Goal: Transaction & Acquisition: Purchase product/service

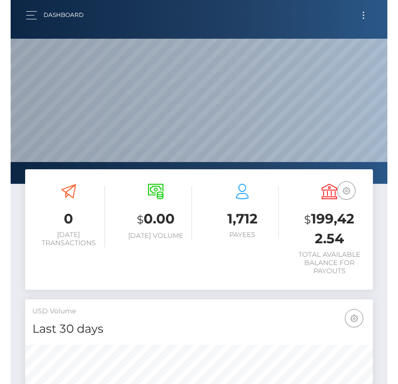
scroll to position [171, 166]
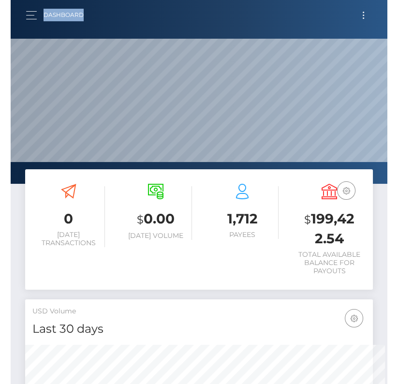
scroll to position [171, 177]
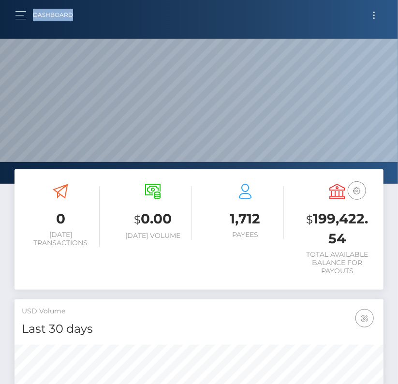
click at [374, 15] on span "Toggle navigation" at bounding box center [374, 15] width 1 height 1
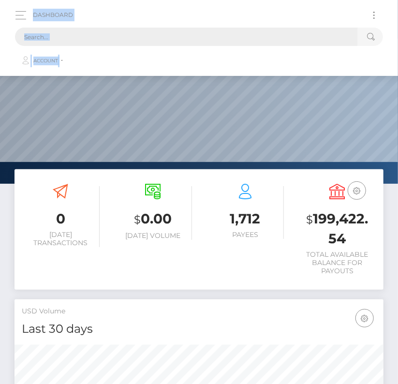
click at [110, 39] on input "text" at bounding box center [186, 37] width 343 height 18
paste input "1581558"
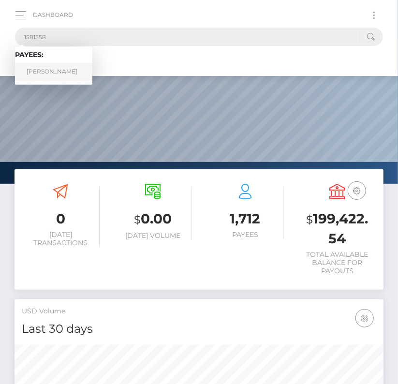
type input "1581558"
click at [64, 71] on link "Alexis Gomez Gomez" at bounding box center [53, 72] width 77 height 18
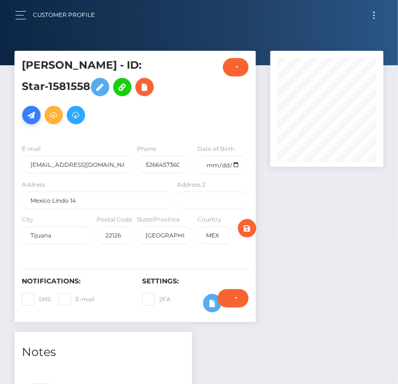
click at [28, 119] on icon at bounding box center [32, 115] width 12 height 12
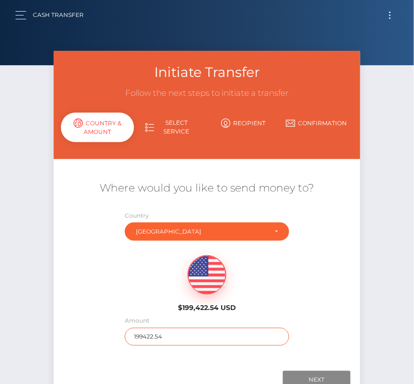
click at [150, 334] on input "199422.54" at bounding box center [207, 337] width 164 height 18
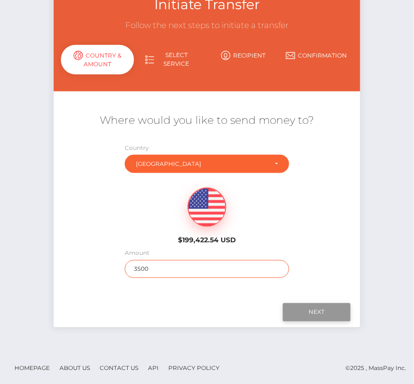
type input "3500"
click at [317, 303] on input "Next" at bounding box center [317, 312] width 68 height 18
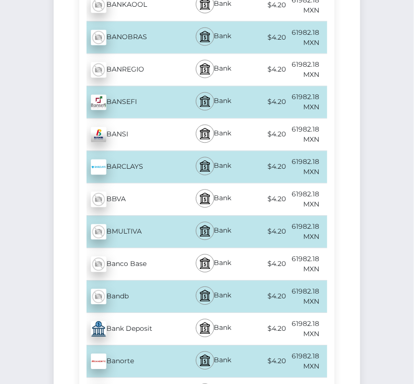
scroll to position [886, 0]
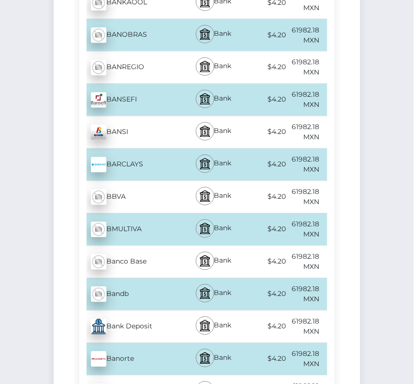
click at [143, 350] on div "Banorte - MXN" at bounding box center [131, 359] width 104 height 27
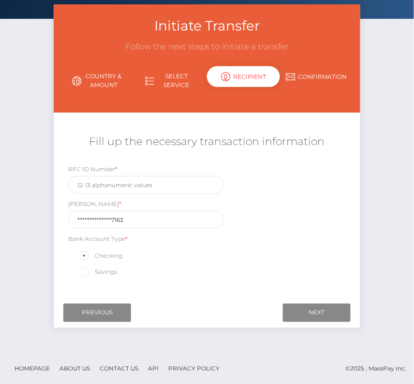
scroll to position [0, 0]
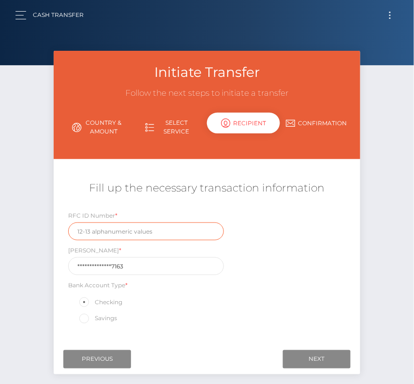
click at [107, 237] on input "text" at bounding box center [146, 232] width 156 height 18
paste input "GOGA920406MY"
type input "GOGA920406MY"
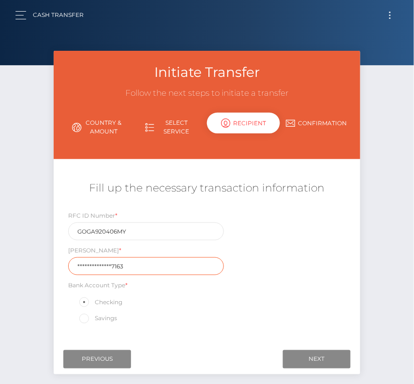
drag, startPoint x: 133, startPoint y: 266, endPoint x: 22, endPoint y: 266, distance: 110.8
click at [22, 266] on div "Initiate Transfer Follow the next steps to initiate a transfer Country & Amount…" at bounding box center [207, 225] width 414 height 348
paste input "07202801220410"
type input "072028012204107163"
click at [272, 333] on div "Where would you like to send money to? Country Abkhazia Afghanistan Albania Alg…" at bounding box center [207, 252] width 292 height 173
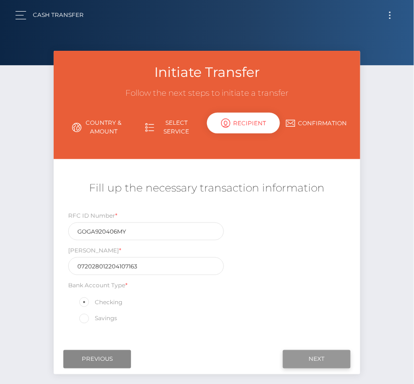
click at [328, 350] on input "Next" at bounding box center [317, 359] width 68 height 18
drag, startPoint x: 132, startPoint y: 231, endPoint x: 31, endPoint y: 231, distance: 100.6
click at [31, 231] on div "Initiate Transfer Follow the next steps to initiate a transfer Country & Amount…" at bounding box center [207, 225] width 414 height 348
paste input "2"
type input "GOGA920406MY2"
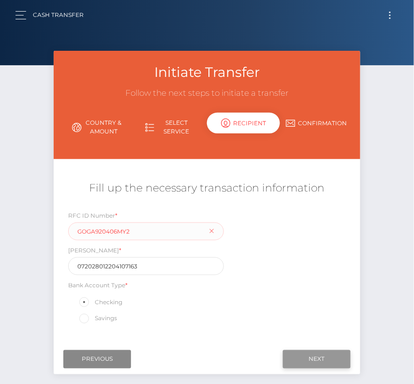
click at [313, 353] on input "Next" at bounding box center [317, 359] width 68 height 18
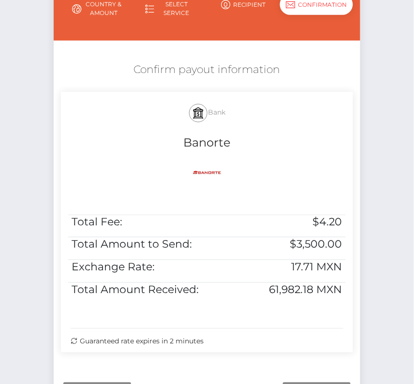
scroll to position [124, 0]
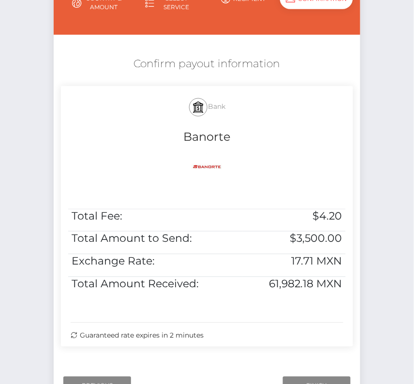
drag, startPoint x: 131, startPoint y: 58, endPoint x: 255, endPoint y: 343, distance: 311.2
click at [255, 343] on div "Confirm payout information Bank Banorte Total Fee: $4.20 Total Amount to Send: …" at bounding box center [207, 204] width 306 height 305
copy div "Confirm payout information Bank Banorte Total Fee: $4.20 Total Amount to Send: …"
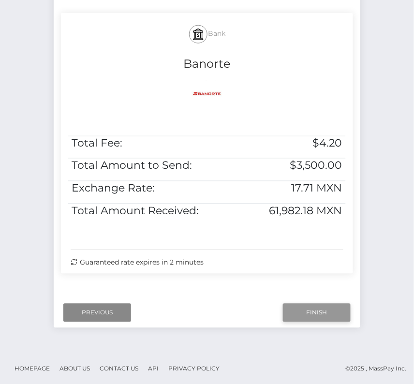
click at [326, 308] on input "Finish" at bounding box center [317, 313] width 68 height 18
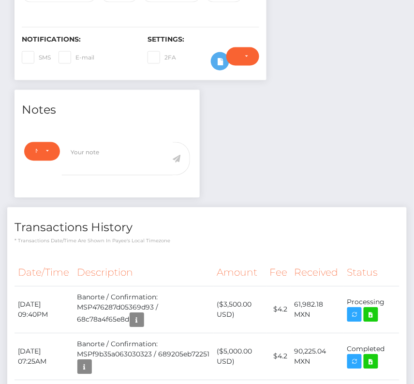
scroll to position [339, 0]
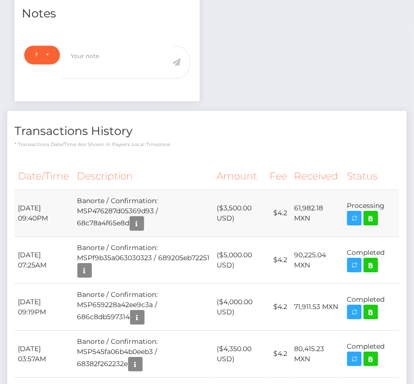
drag, startPoint x: 15, startPoint y: 200, endPoint x: 386, endPoint y: 211, distance: 370.8
click at [386, 211] on tr "September 14, 2025 09:40PM Banorte / Confirmation: MSP476287d05369d93 / 68c78a4…" at bounding box center [207, 213] width 385 height 47
copy tbody "September 14, 2025 09:40PM Banorte / Confirmation: MSP476287d05369d93 / 68c78a4…"
click at [376, 214] on icon at bounding box center [371, 218] width 12 height 12
click at [0, 0] on div "Alexis Gomez Gomez - ID: Star-1581558 CLOSED ACTIVE E-mail" at bounding box center [207, 105] width 414 height 787
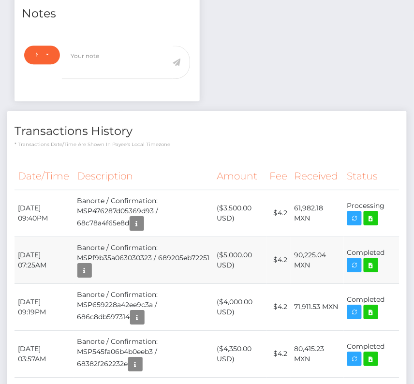
click at [255, 237] on td "($5,000.00 USD)" at bounding box center [239, 260] width 53 height 47
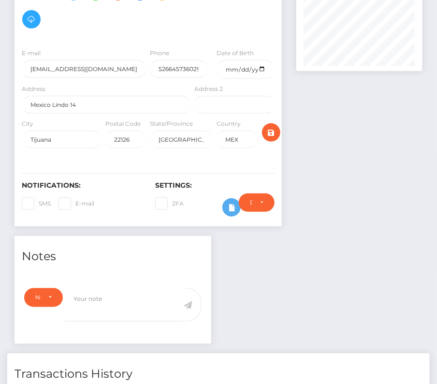
scroll to position [0, 0]
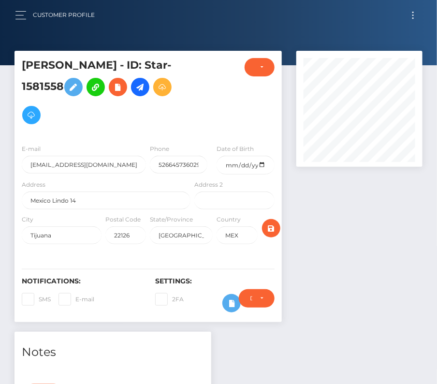
click at [410, 12] on button "Toggle navigation" at bounding box center [414, 15] width 18 height 13
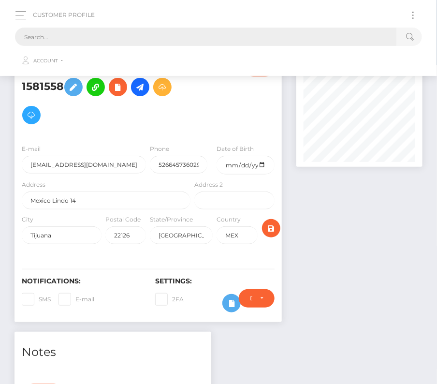
click at [156, 34] on input "text" at bounding box center [206, 37] width 382 height 18
paste input "147082"
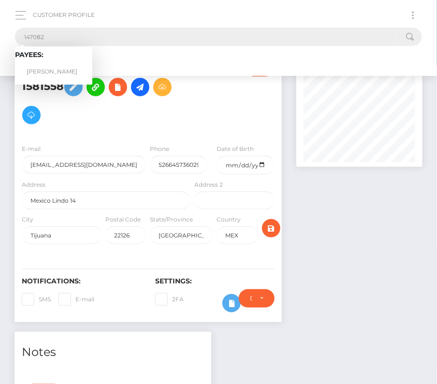
type input "147082"
click at [50, 69] on link "John Kegg" at bounding box center [53, 72] width 77 height 18
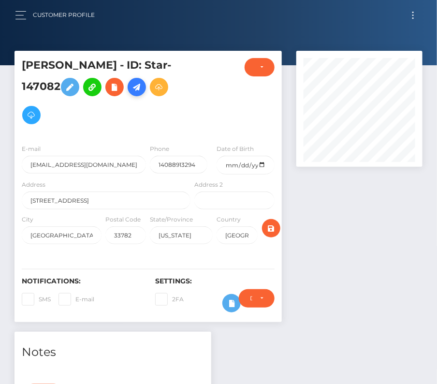
click at [128, 93] on link at bounding box center [137, 87] width 18 height 18
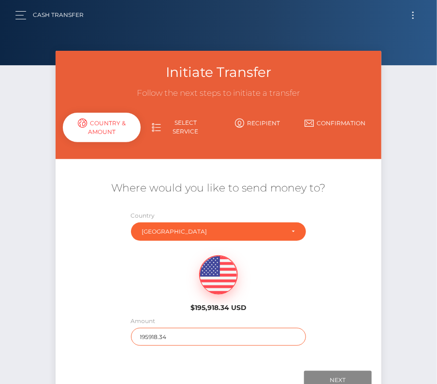
click at [149, 334] on input "195918.34" at bounding box center [219, 337] width 176 height 18
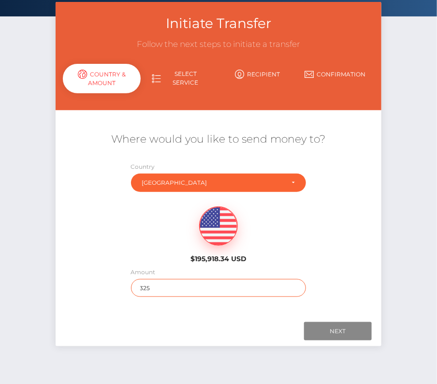
scroll to position [66, 0]
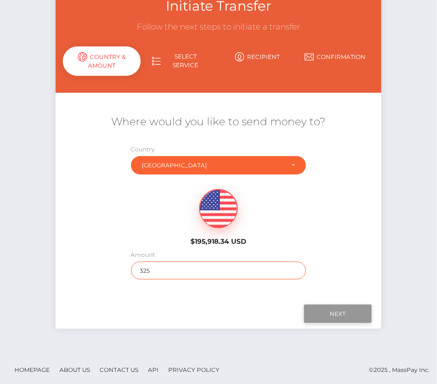
type input "325"
click at [337, 314] on input "Next" at bounding box center [338, 314] width 68 height 18
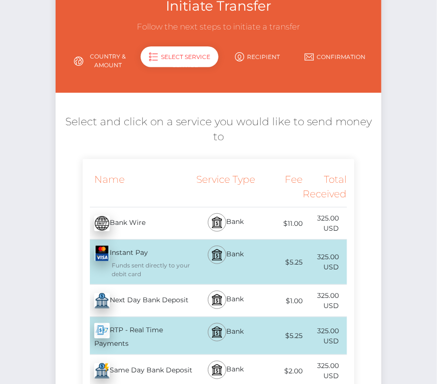
click at [149, 302] on div "Next Day Bank Deposit - USD" at bounding box center [138, 300] width 110 height 27
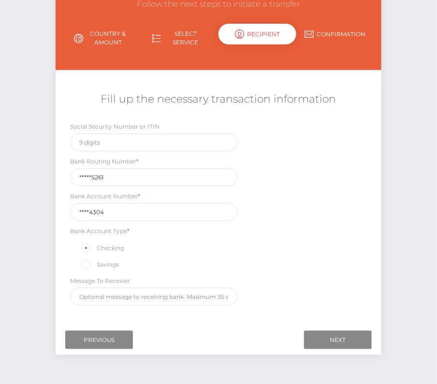
scroll to position [102, 0]
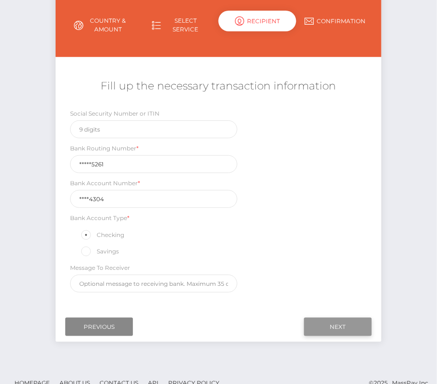
click at [333, 322] on input "Next" at bounding box center [338, 327] width 68 height 18
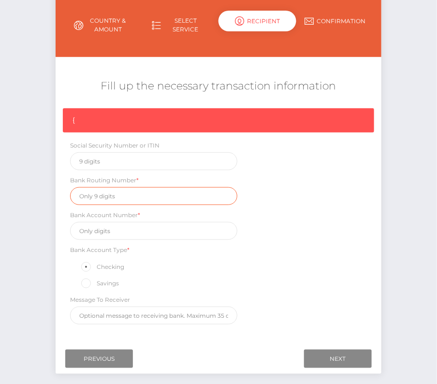
click at [110, 200] on input "text" at bounding box center [153, 196] width 167 height 18
paste input "321175261"
type input "321175261"
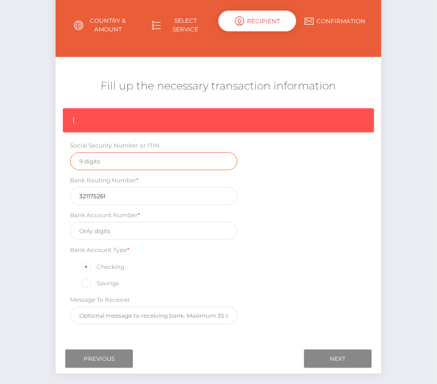
click at [108, 155] on input "text" at bounding box center [153, 161] width 167 height 18
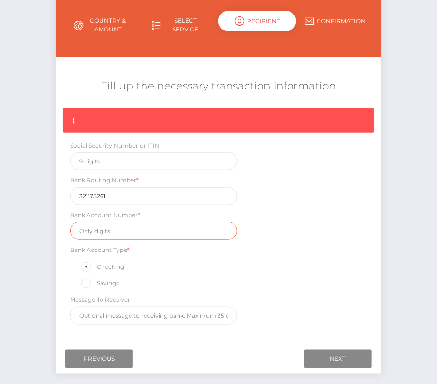
click at [107, 231] on input "text" at bounding box center [153, 231] width 167 height 18
paste input "74864304"
type input "74864304"
click at [298, 272] on div "{ Social Security Number or ITIN Bank Routing Number * 321175261 Bank Account N…" at bounding box center [219, 218] width 326 height 221
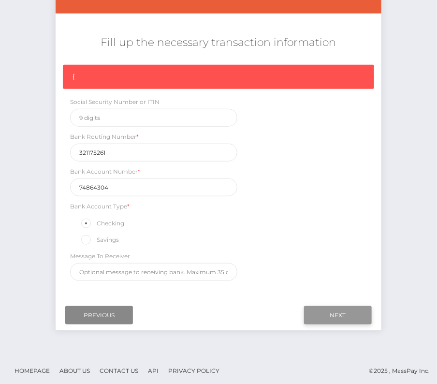
click at [355, 307] on input "Next" at bounding box center [338, 315] width 68 height 18
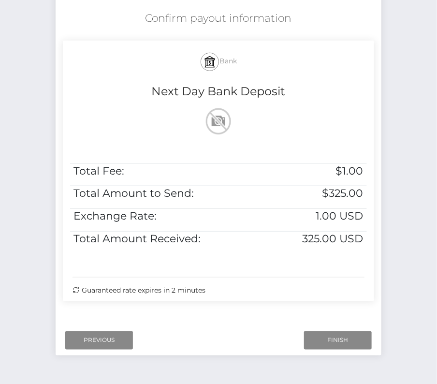
scroll to position [191, 0]
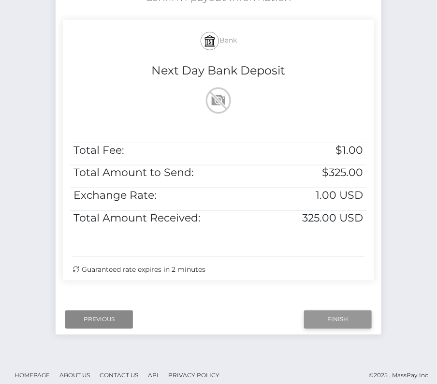
click at [350, 320] on input "Finish" at bounding box center [338, 320] width 68 height 18
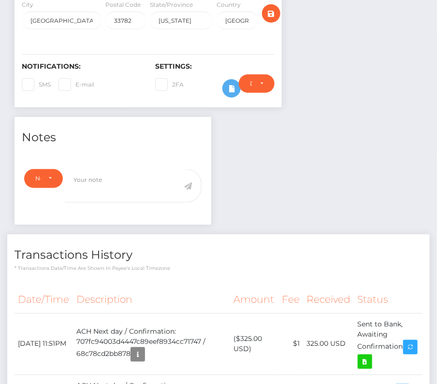
scroll to position [231, 0]
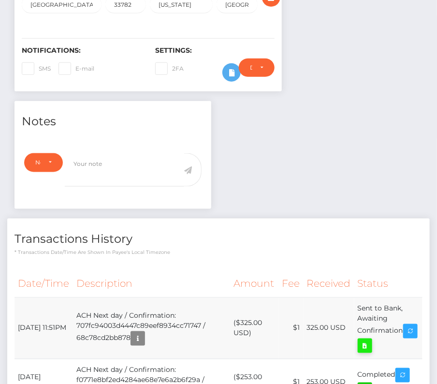
click at [371, 340] on icon at bounding box center [366, 346] width 12 height 12
click at [0, 0] on div "[PERSON_NAME] - ID: Star-147082 CLOSED ACTIVE E-mail Phone" at bounding box center [218, 174] width 437 height 708
drag, startPoint x: 17, startPoint y: 287, endPoint x: 405, endPoint y: 297, distance: 387.7
click at [405, 298] on tr "[DATE] 11:51PM ACH Next day / Confirmation: 707fc94003d4447c89eef8934cc71747 / …" at bounding box center [219, 328] width 408 height 61
copy tr "[DATE] 11:51PM ACH Next day / Confirmation: 707fc94003d4447c89eef8934cc71747 / …"
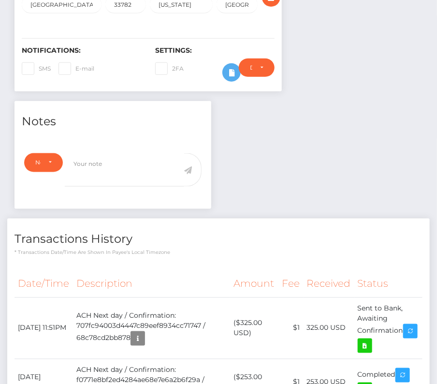
click at [246, 219] on div "Transactions History * Transactions date/time are shown in payee's local timezo…" at bounding box center [218, 237] width 423 height 37
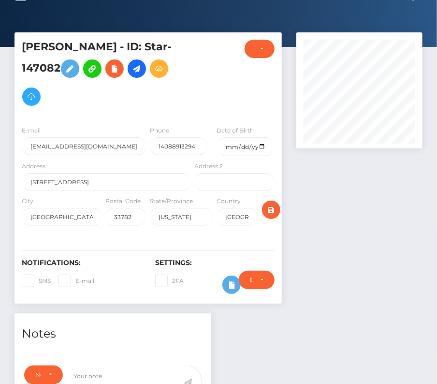
scroll to position [0, 0]
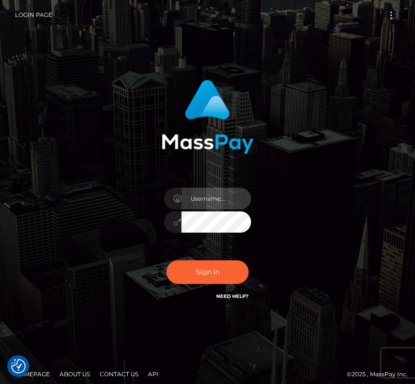
click at [209, 203] on input "text" at bounding box center [216, 199] width 70 height 22
type input "kateo"
click at [203, 198] on input "text" at bounding box center [216, 199] width 70 height 22
type input "kateo"
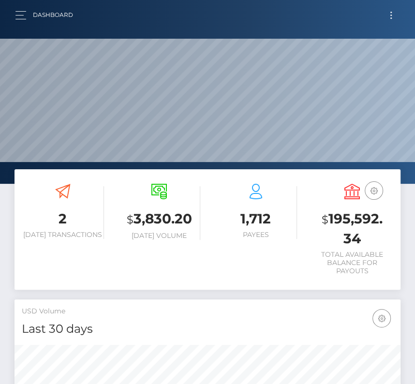
scroll to position [171, 185]
click at [391, 16] on button "Toggle navigation" at bounding box center [391, 15] width 18 height 13
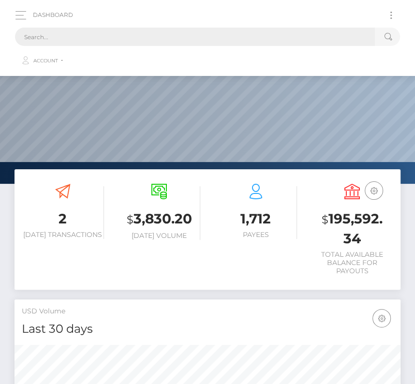
click at [191, 40] on input "text" at bounding box center [195, 37] width 360 height 18
paste input "232637"
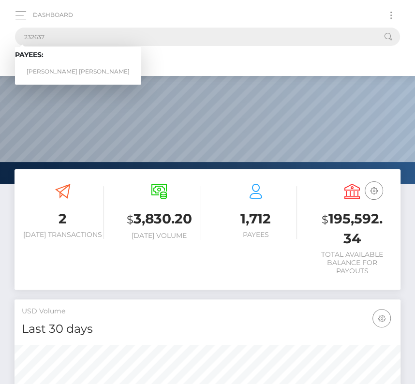
type input "232637"
click at [57, 66] on link "[PERSON_NAME] [PERSON_NAME]" at bounding box center [78, 72] width 126 height 18
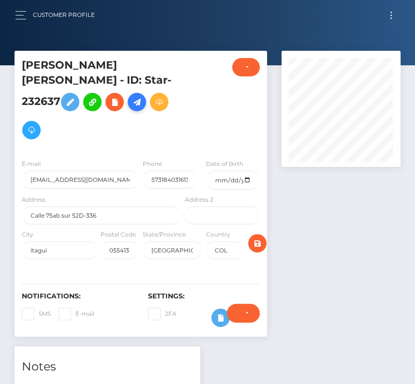
click at [131, 103] on icon at bounding box center [137, 102] width 12 height 12
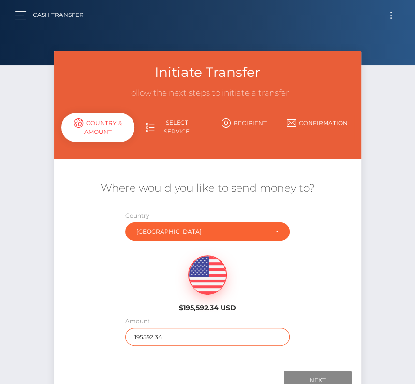
click at [146, 332] on input "195592.34" at bounding box center [207, 337] width 165 height 18
type input "835"
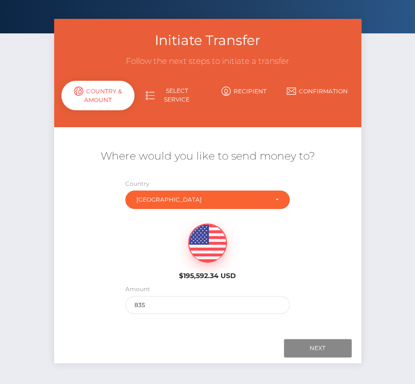
scroll to position [64, 0]
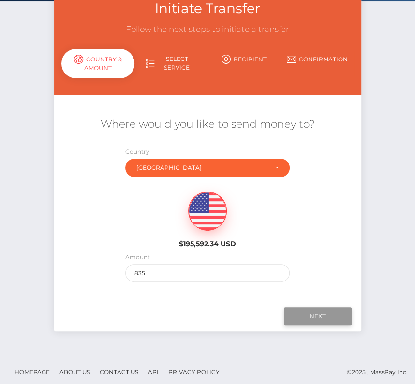
click at [314, 313] on input "Next" at bounding box center [318, 316] width 68 height 18
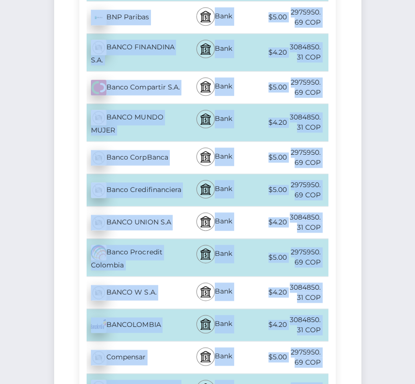
scroll to position [517, 0]
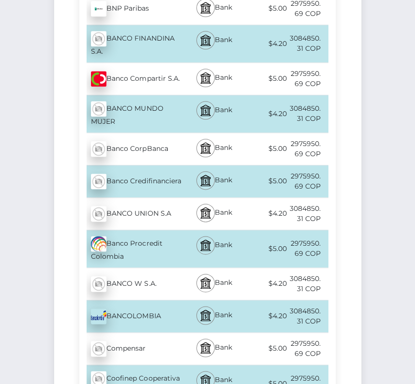
click at [144, 313] on div "BANCOLOMBIA - COP" at bounding box center [131, 316] width 104 height 27
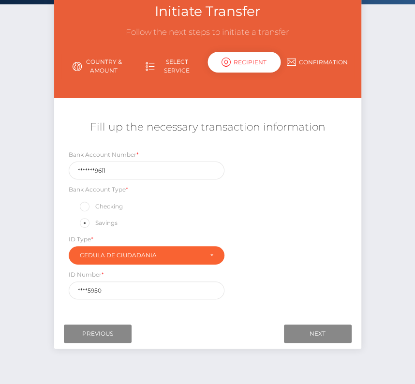
scroll to position [81, 0]
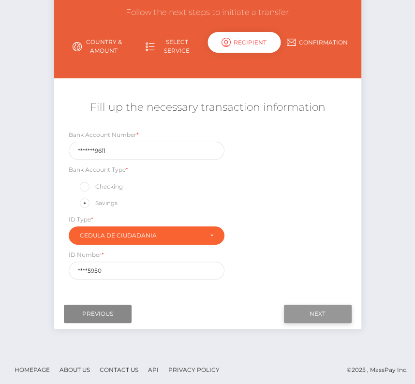
click at [331, 306] on input "Next" at bounding box center [318, 314] width 68 height 18
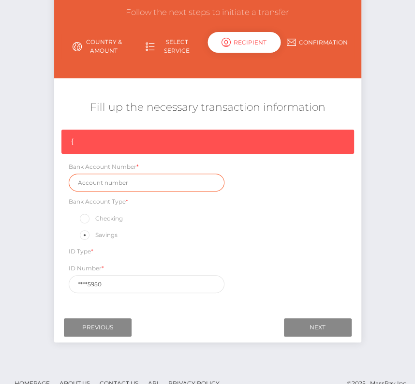
click at [103, 184] on input "text" at bounding box center [147, 183] width 156 height 18
paste input "31044599611"
type input "31044599611"
click at [156, 250] on div "ID Type * Cedula de ciudadania Cedula de Identidad Colombiana NIT Tarjeta de Id…" at bounding box center [147, 252] width 156 height 12
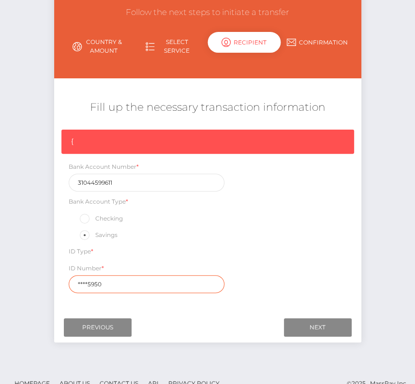
drag, startPoint x: 110, startPoint y: 278, endPoint x: 45, endPoint y: 278, distance: 64.8
click at [45, 278] on div "Initiate Transfer Follow the next steps to initiate a transfer Country & Amount…" at bounding box center [207, 168] width 415 height 397
drag, startPoint x: 114, startPoint y: 282, endPoint x: 53, endPoint y: 282, distance: 61.0
click at [53, 282] on div "Initiate Transfer Follow the next steps to initiate a transfer Country & Amount…" at bounding box center [208, 161] width 322 height 382
paste input "4318"
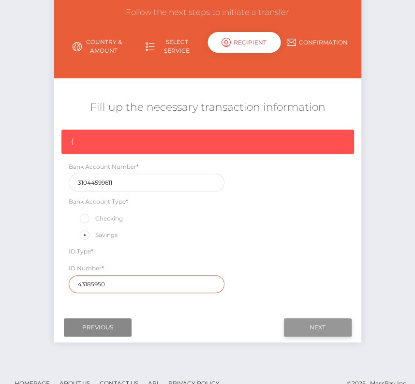
type input "43185950"
click at [314, 320] on input "Next" at bounding box center [318, 327] width 68 height 18
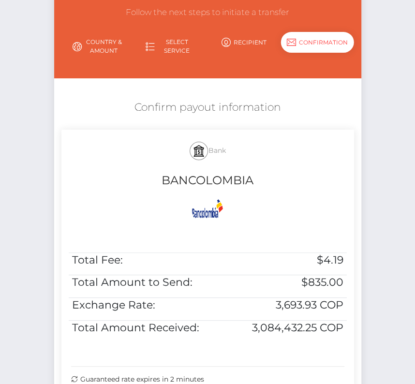
scroll to position [181, 0]
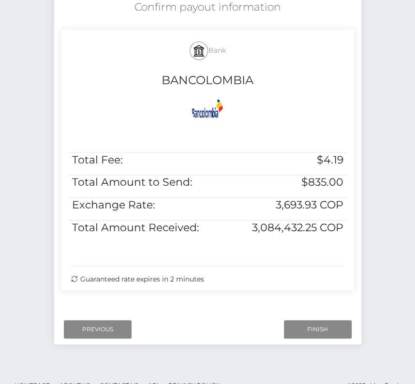
drag, startPoint x: 130, startPoint y: 0, endPoint x: 250, endPoint y: 289, distance: 312.6
click at [250, 289] on div "Confirm payout information Bank BANCOLOMBIA Total Fee: $4.19 Total Amount to Se…" at bounding box center [207, 147] width 307 height 305
copy div "Confirm payout information Bank BANCOLOMBIA Total Fee: $4.19 Total Amount to Se…"
click at [306, 329] on input "Finish" at bounding box center [318, 329] width 68 height 18
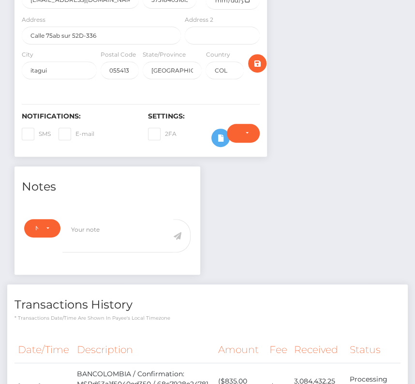
scroll to position [350, 0]
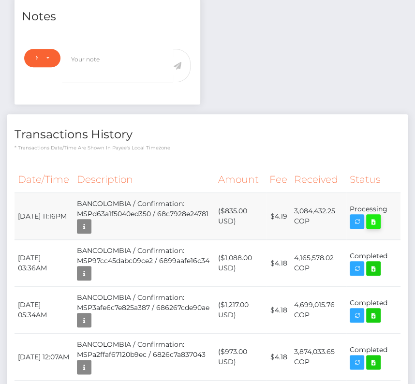
drag, startPoint x: 16, startPoint y: 181, endPoint x: 377, endPoint y: 187, distance: 361.0
click at [377, 193] on tr "September 14, 2025 11:16PM BANCOLOMBIA / Confirmation: MSPd63a1f5040ed350 / 68c…" at bounding box center [208, 216] width 386 height 47
copy tbody "September 14, 2025 11:16PM BANCOLOMBIA / Confirmation: MSPd63a1f5040ed350 / 68c…"
click at [375, 216] on icon at bounding box center [374, 222] width 12 height 12
click at [0, 0] on div "Luisa Fernanda Osorio Agudelo - ID: Star-232637 CLOSED COL" at bounding box center [207, 190] width 415 height 980
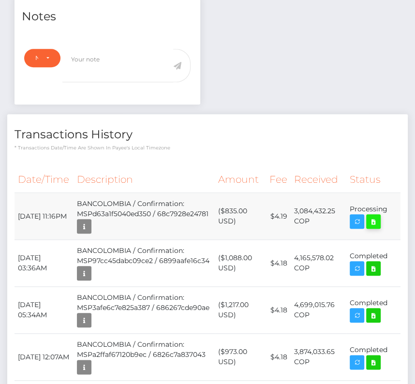
click at [372, 216] on icon at bounding box center [374, 222] width 12 height 12
click at [0, 0] on div "Luisa Fernanda Osorio Agudelo - ID: Star-232637 CLOSED COL" at bounding box center [207, 190] width 415 height 980
click at [257, 208] on td "($835.00 USD)" at bounding box center [241, 216] width 52 height 47
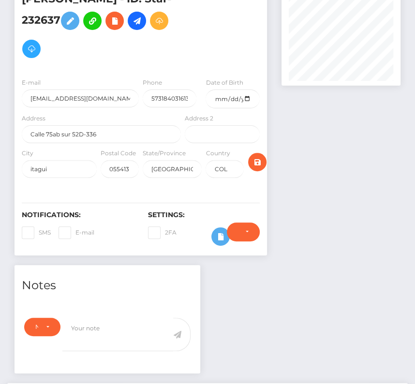
scroll to position [0, 0]
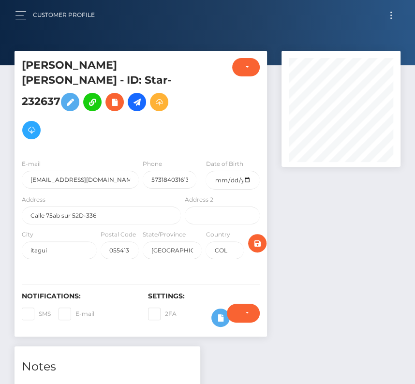
click at [387, 14] on button "Toggle navigation" at bounding box center [391, 15] width 18 height 13
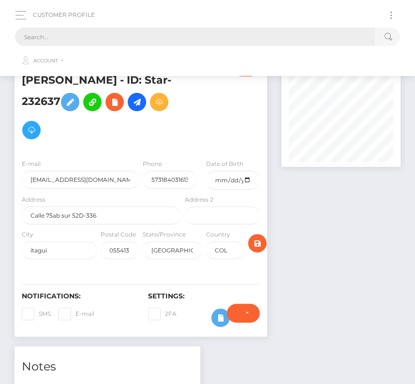
click at [134, 41] on input "text" at bounding box center [195, 37] width 360 height 18
paste input "2296602"
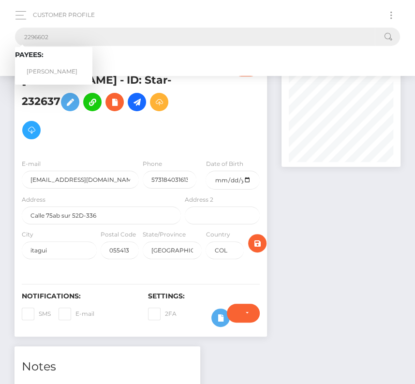
type input "2296602"
click at [45, 66] on link "Reid O'Rourke" at bounding box center [53, 72] width 77 height 18
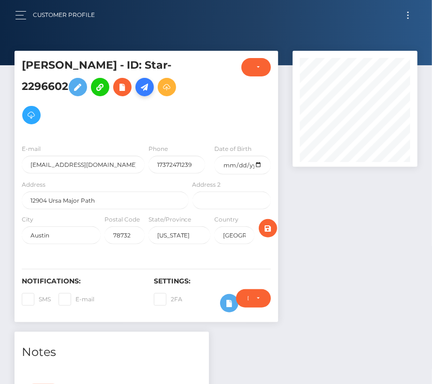
click at [154, 88] on link at bounding box center [144, 87] width 18 height 18
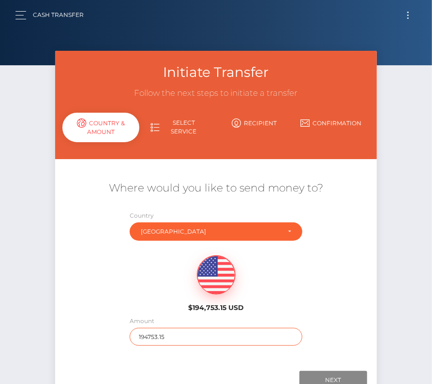
click at [161, 332] on input "194753.15" at bounding box center [216, 337] width 173 height 18
type input "2142"
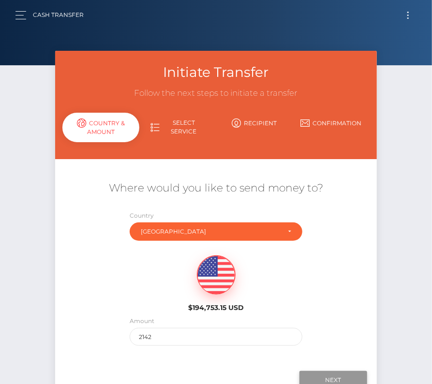
click at [321, 375] on input "Next" at bounding box center [334, 380] width 68 height 18
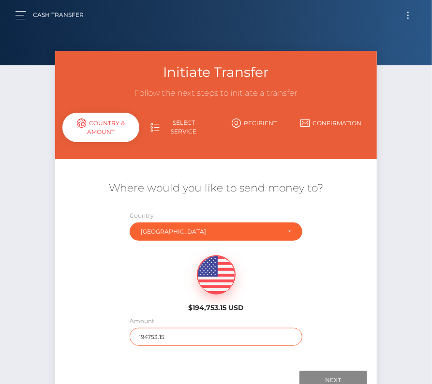
click at [160, 337] on input "194753.15" at bounding box center [216, 337] width 173 height 18
click at [144, 332] on input "194753.15" at bounding box center [216, 337] width 173 height 18
type input "2142"
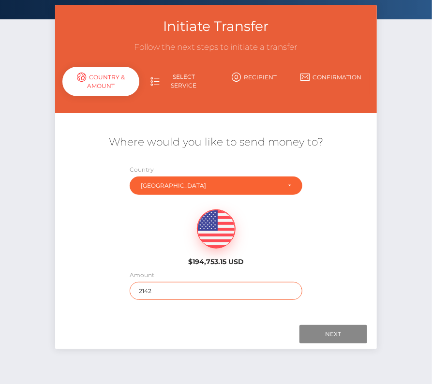
scroll to position [68, 0]
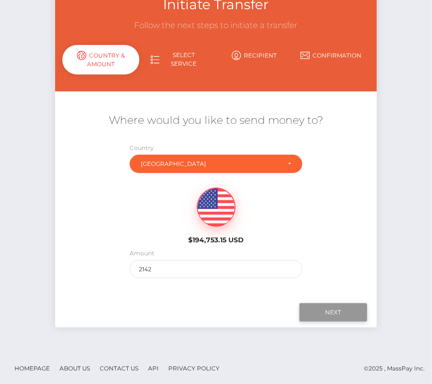
click at [338, 316] on input "Next" at bounding box center [334, 312] width 68 height 18
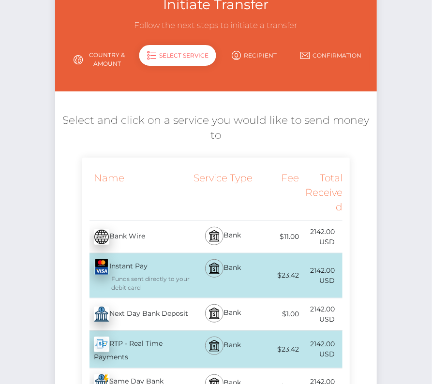
click at [135, 316] on div "Next Day Bank Deposit - USD" at bounding box center [136, 314] width 108 height 27
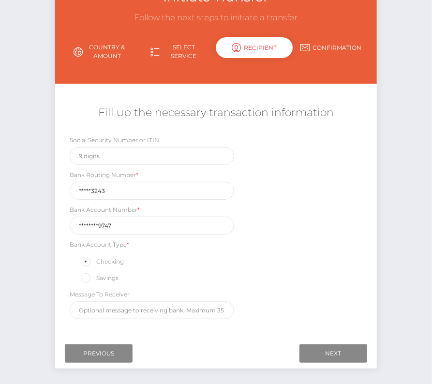
scroll to position [83, 0]
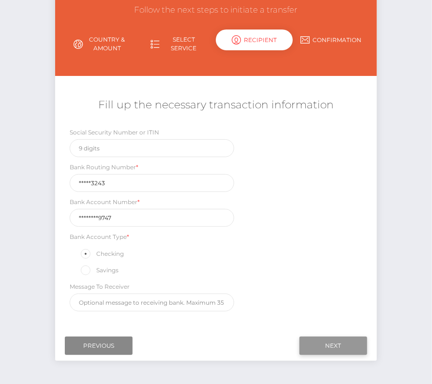
click at [332, 337] on input "Next" at bounding box center [334, 346] width 68 height 18
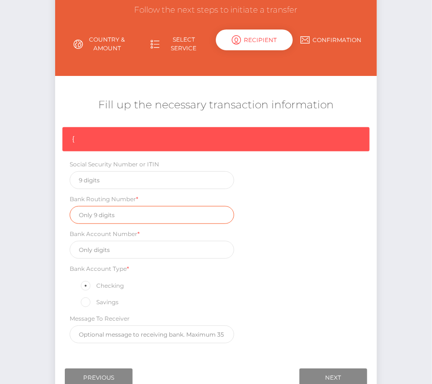
click at [107, 217] on input "text" at bounding box center [152, 215] width 165 height 18
paste input "124303243"
type input "124303243"
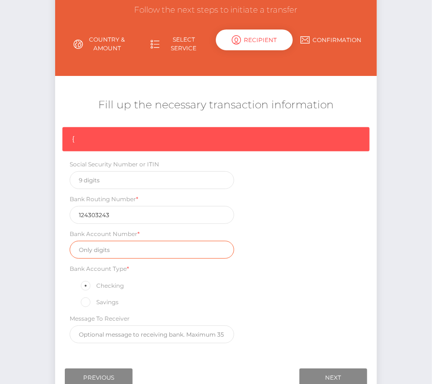
click at [118, 248] on input "text" at bounding box center [152, 250] width 165 height 18
paste input "400216199747"
type input "400216199747"
click at [254, 278] on div "{ Social Security Number or ITIN Bank Routing Number * 124303243 Bank Account N…" at bounding box center [215, 237] width 321 height 221
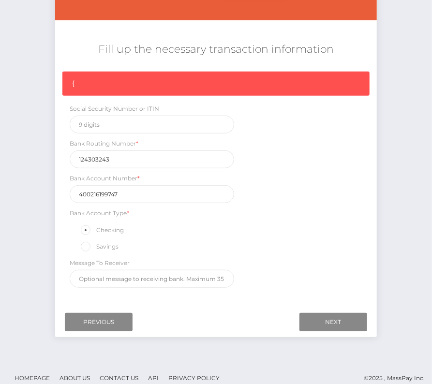
scroll to position [146, 0]
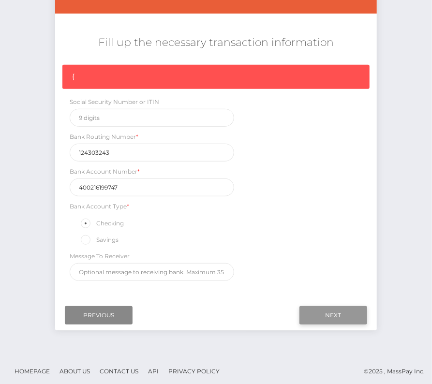
click at [340, 306] on input "Next" at bounding box center [334, 315] width 68 height 18
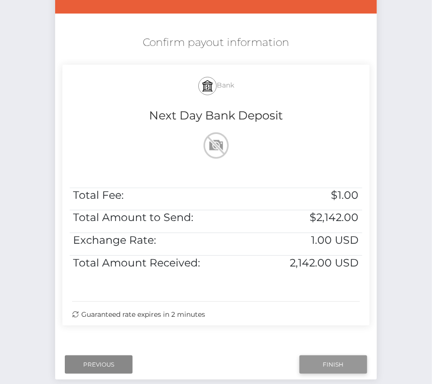
click at [346, 368] on input "Finish" at bounding box center [334, 365] width 68 height 18
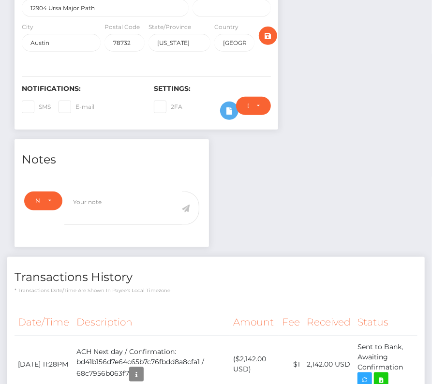
scroll to position [346, 0]
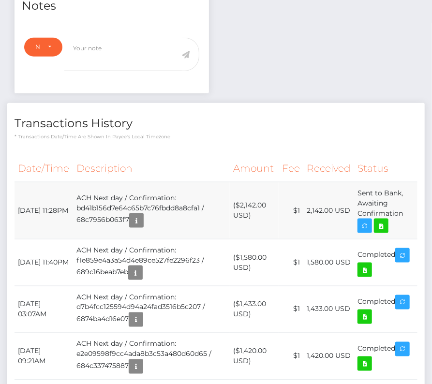
drag, startPoint x: 17, startPoint y: 201, endPoint x: 406, endPoint y: 211, distance: 389.2
click at [406, 211] on tr "[DATE] 11:28PM ACH Next day / Confirmation: bd41b156d7e64c65b7c76fbdd8a8cfa1 / …" at bounding box center [216, 210] width 403 height 57
copy tr "[DATE] 11:28PM ACH Next day / Confirmation: bd41b156d7e64c65b7c76fbdd8a8cfa1 / …"
click at [390, 224] on td "Sent to Bank, Awaiting Confirmation" at bounding box center [385, 210] width 63 height 57
click at [382, 224] on icon at bounding box center [381, 226] width 12 height 12
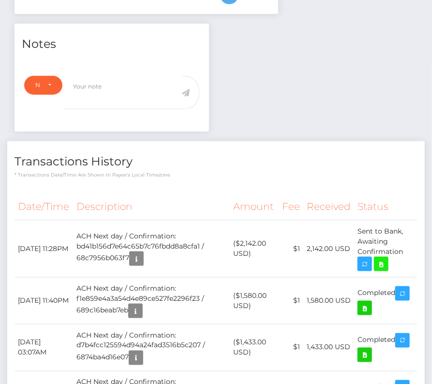
scroll to position [0, 0]
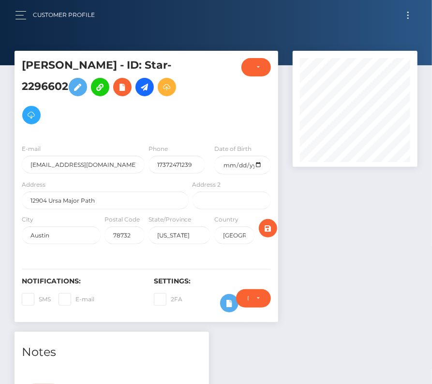
click at [407, 15] on button "Toggle navigation" at bounding box center [408, 15] width 18 height 13
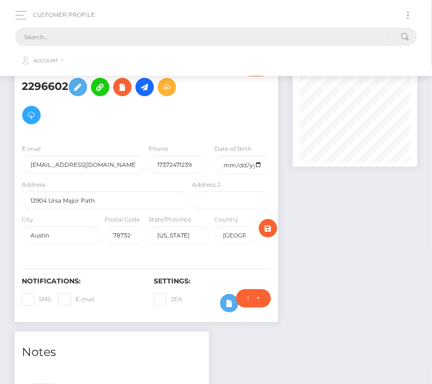
click at [80, 38] on input "text" at bounding box center [203, 37] width 377 height 18
paste input "13022"
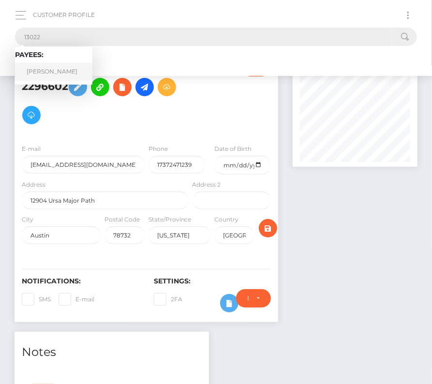
type input "13022"
click at [50, 73] on link "[PERSON_NAME]" at bounding box center [53, 72] width 77 height 18
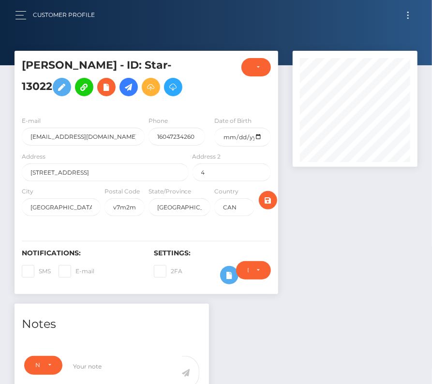
drag, startPoint x: 104, startPoint y: 86, endPoint x: 88, endPoint y: 88, distance: 16.0
click at [123, 86] on icon at bounding box center [129, 87] width 12 height 12
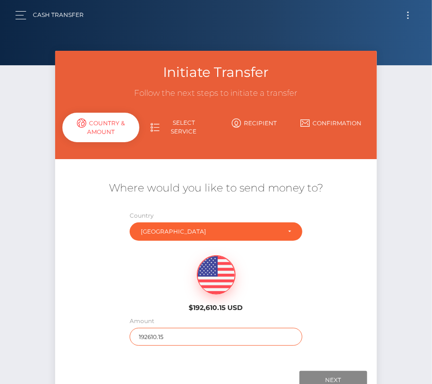
click at [153, 338] on input "192610.15" at bounding box center [216, 337] width 173 height 18
type input "318"
click at [145, 296] on div "$192,610.15 USD" at bounding box center [215, 281] width 321 height 70
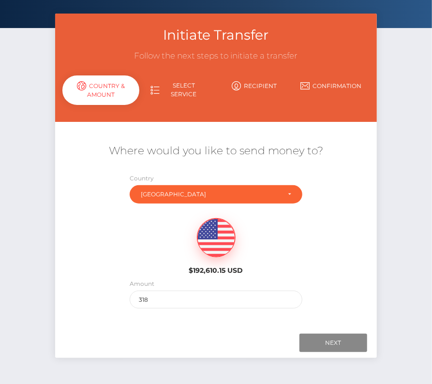
scroll to position [39, 0]
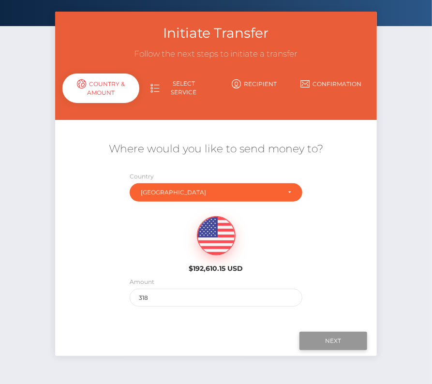
click at [321, 334] on input "Next" at bounding box center [334, 341] width 68 height 18
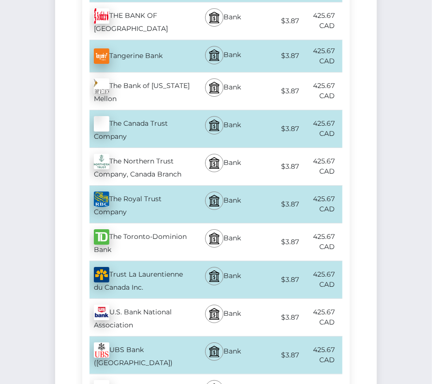
scroll to position [3716, 0]
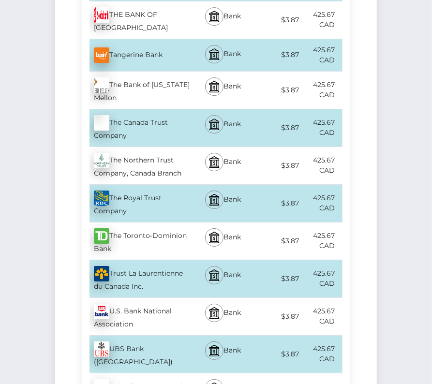
click at [147, 223] on div "The Toronto-Dominion Bank - CAD" at bounding box center [136, 241] width 108 height 37
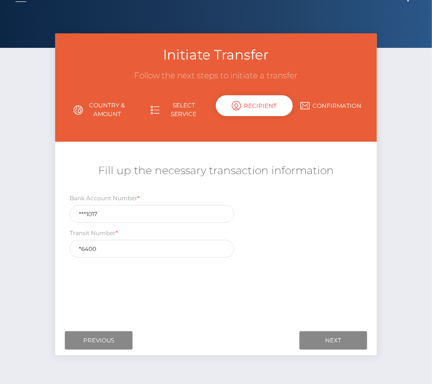
scroll to position [32, 0]
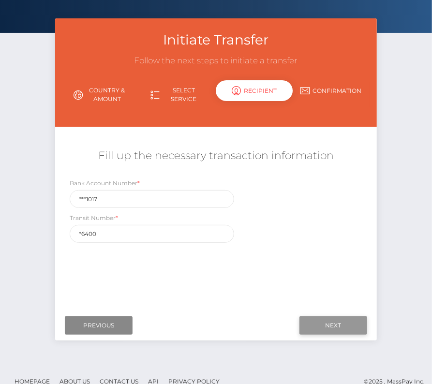
click at [341, 327] on input "Next" at bounding box center [334, 325] width 68 height 18
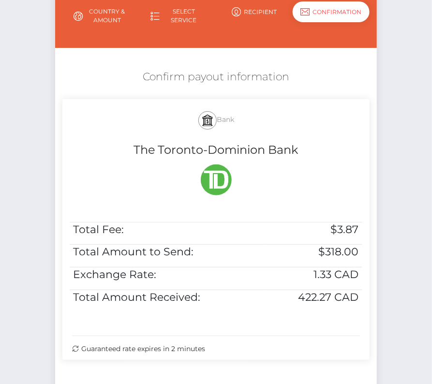
scroll to position [115, 0]
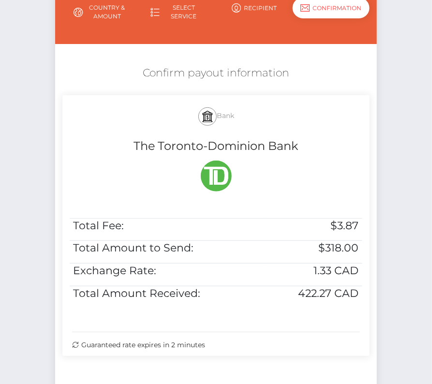
drag, startPoint x: 138, startPoint y: 71, endPoint x: 255, endPoint y: 341, distance: 294.6
click at [255, 341] on div "Confirm payout information Bank The Toronto-Dominion Bank Total Fee: $3.87 Tota…" at bounding box center [215, 213] width 321 height 305
copy div "Confirm payout information Bank The Toronto-Dominion Bank Total Fee: $3.87 Tota…"
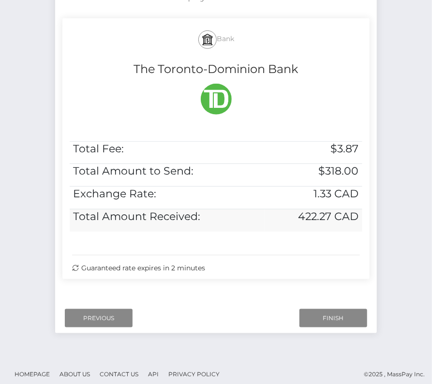
scroll to position [197, 0]
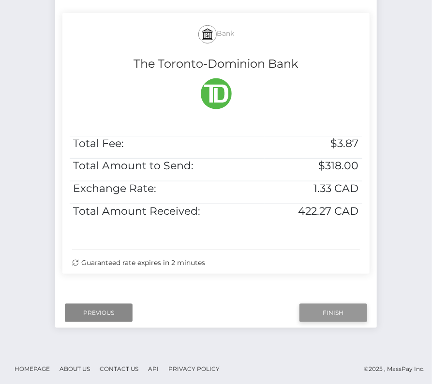
click at [328, 315] on input "Finish" at bounding box center [334, 313] width 68 height 18
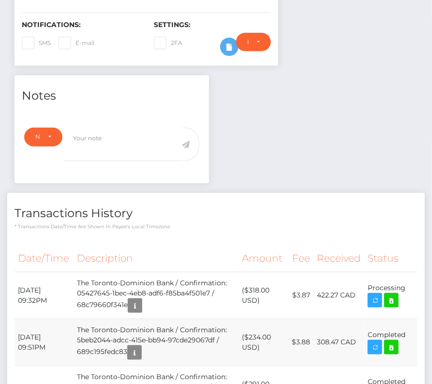
scroll to position [233, 0]
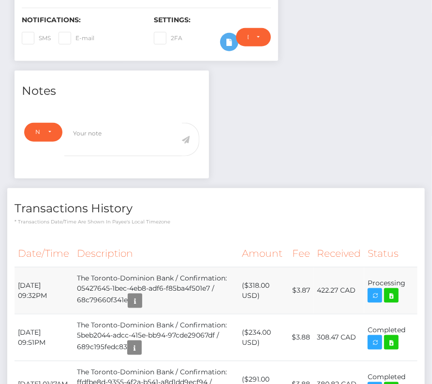
drag, startPoint x: 15, startPoint y: 280, endPoint x: 406, endPoint y: 284, distance: 391.5
click at [406, 284] on tr "[DATE] 09:32PM The Toronto-Dominion Bank / Confirmation: 05427645-1bec-4eb8-adf…" at bounding box center [216, 290] width 403 height 47
copy tr "[DATE] 09:32PM The Toronto-Dominion Bank / Confirmation: 05427645-1bec-4eb8-adf…"
click at [393, 293] on icon at bounding box center [392, 296] width 12 height 12
click at [0, 0] on div "Corey Sewell - ID: Star-13022 CLOSED ACTIVE E-mail Phone" at bounding box center [216, 313] width 432 height 990
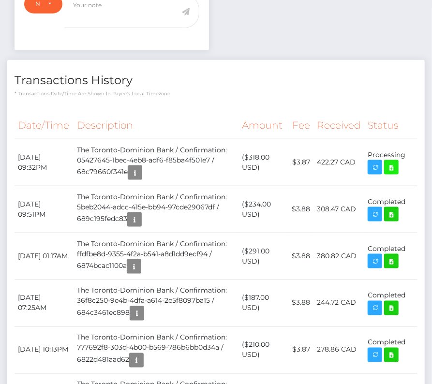
scroll to position [0, 0]
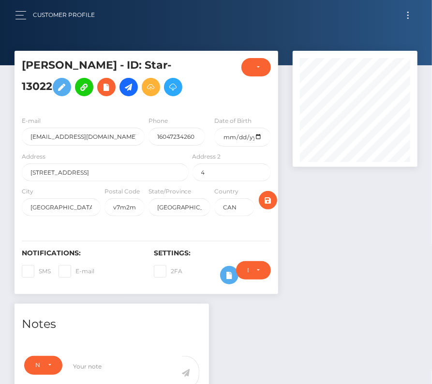
click at [410, 13] on button "Toggle navigation" at bounding box center [408, 15] width 18 height 13
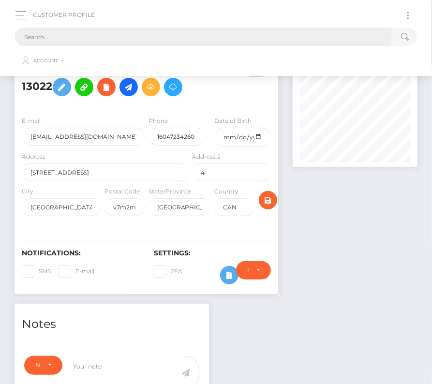
click at [220, 31] on input "text" at bounding box center [203, 37] width 377 height 18
paste input "1564643"
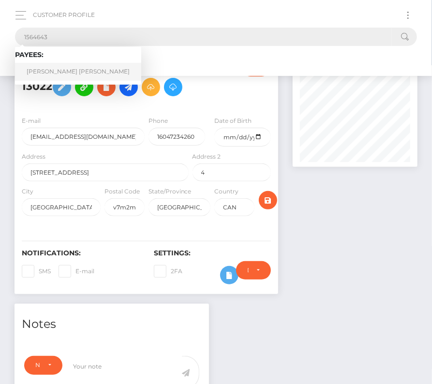
type input "1564643"
click at [46, 67] on link "Thuy Thi Ngoc Nguyen" at bounding box center [78, 72] width 126 height 18
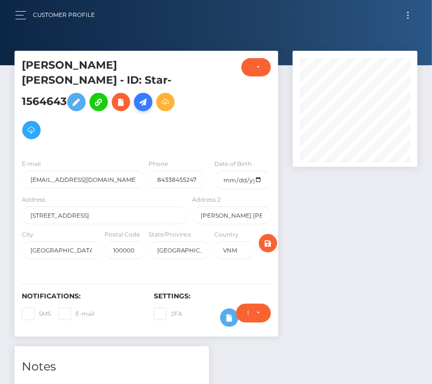
click at [149, 96] on icon at bounding box center [143, 102] width 12 height 12
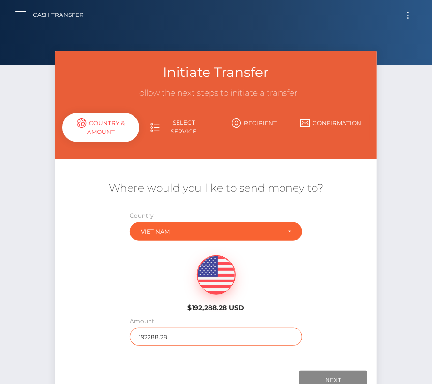
click at [175, 344] on input "192288.28" at bounding box center [216, 337] width 173 height 18
type input "162"
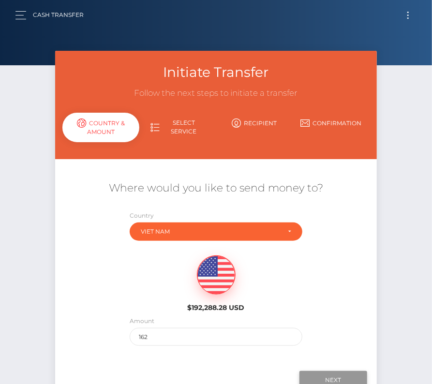
click at [336, 379] on input "Next" at bounding box center [334, 380] width 68 height 18
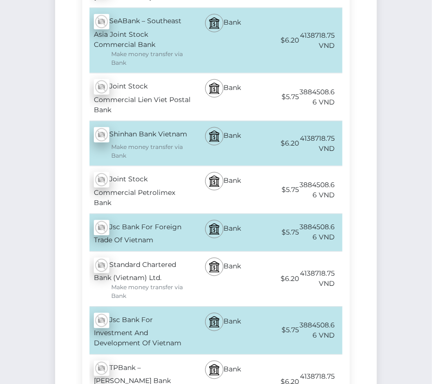
scroll to position [4283, 0]
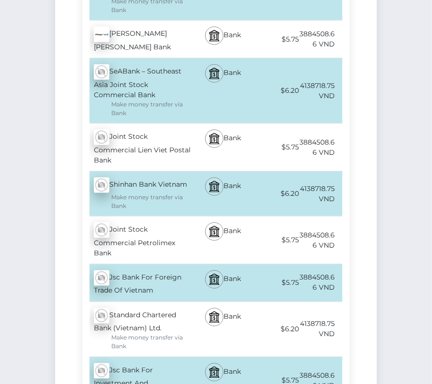
click at [146, 265] on div "Jsc Bank For Foreign Trade Of Vietnam - VND" at bounding box center [136, 283] width 108 height 37
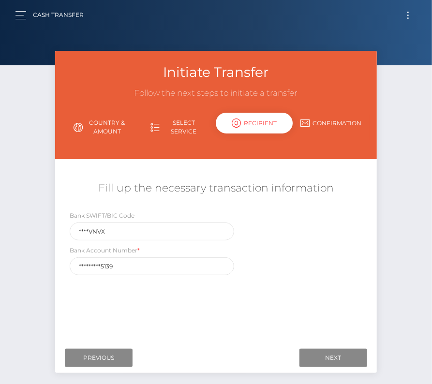
scroll to position [46, 0]
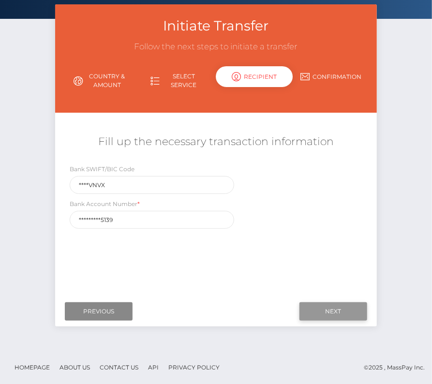
click at [329, 309] on input "Next" at bounding box center [334, 311] width 68 height 18
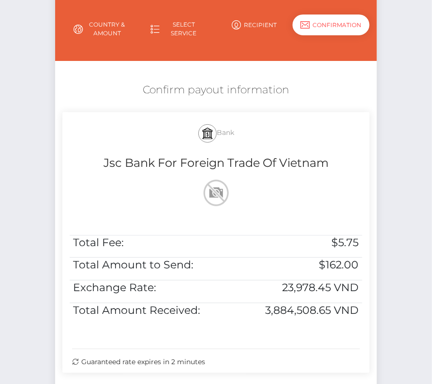
scroll to position [130, 0]
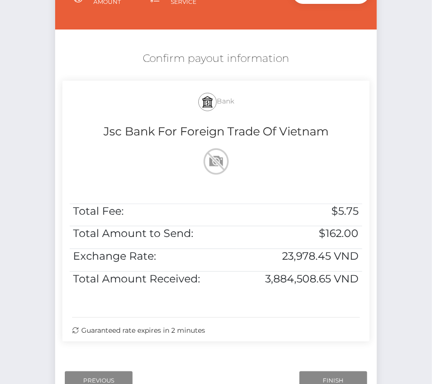
drag, startPoint x: 135, startPoint y: 57, endPoint x: 253, endPoint y: 327, distance: 294.4
click at [253, 327] on div "Confirm payout information Bank Jsc Bank For Foreign Trade Of Vietnam Total Fee…" at bounding box center [215, 198] width 321 height 305
copy div "Confirm payout information Bank Jsc Bank For Foreign Trade Of Vietnam Total Fee…"
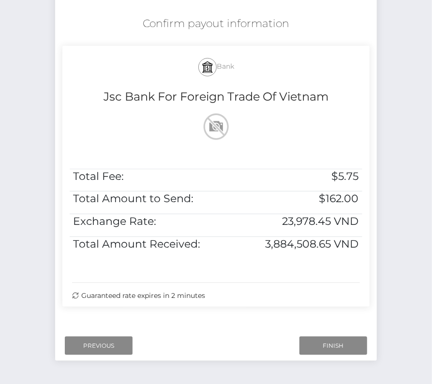
scroll to position [193, 0]
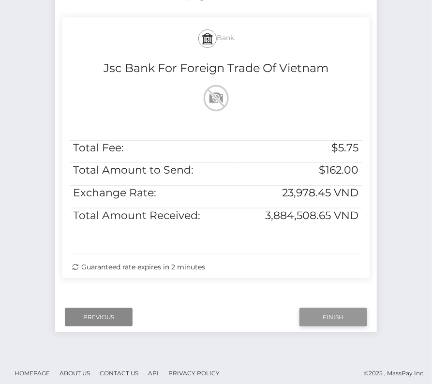
click at [320, 314] on input "Finish" at bounding box center [334, 317] width 68 height 18
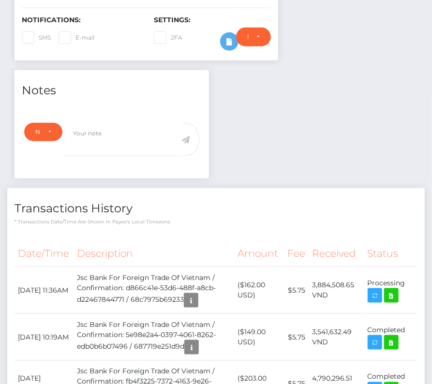
scroll to position [286, 0]
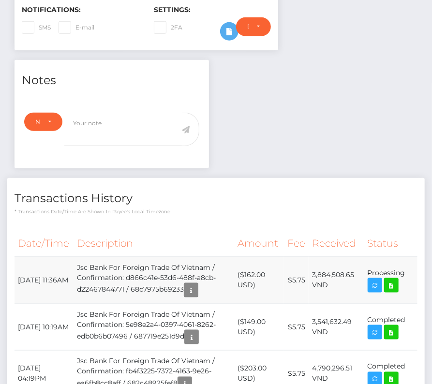
drag, startPoint x: 15, startPoint y: 255, endPoint x: 409, endPoint y: 259, distance: 394.9
click at [409, 259] on tr "[DATE] 11:36AM Jsc Bank For Foreign Trade Of Vietnam / Confirmation: d866c41e-5…" at bounding box center [216, 280] width 403 height 47
copy tr "[DATE] 11:36AM Jsc Bank For Foreign Trade Of Vietnam / Confirmation: d866c41e-5…"
click at [393, 280] on icon at bounding box center [392, 286] width 12 height 12
click at [0, 0] on div "[PERSON_NAME] [PERSON_NAME] - ID: Star-1564643 CLOSED ACTIVE City" at bounding box center [216, 188] width 432 height 849
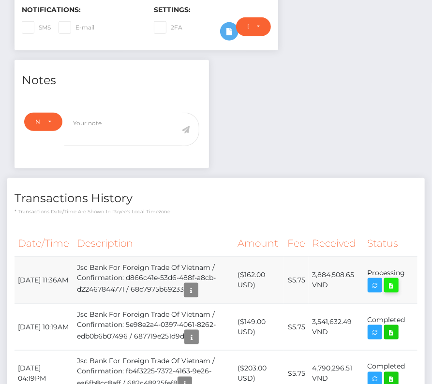
click at [392, 280] on icon at bounding box center [392, 286] width 12 height 12
click at [0, 0] on div "Thuy Thi Ngoc Nguyen - ID: Star-1564643 CLOSED ACTIVE City" at bounding box center [216, 188] width 432 height 849
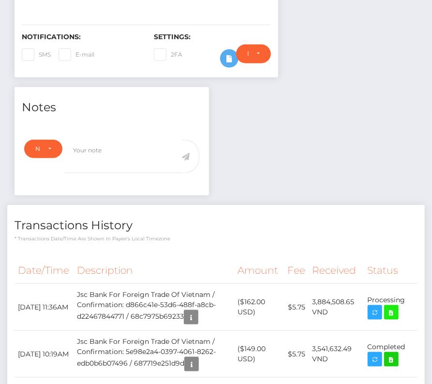
scroll to position [262, 0]
